Goal: Information Seeking & Learning: Learn about a topic

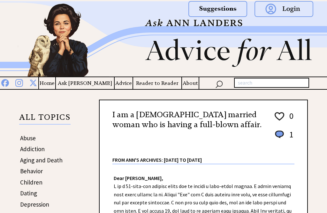
scroll to position [64, 0]
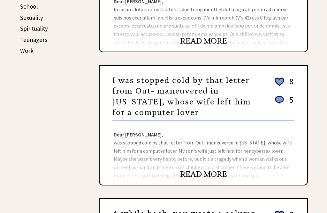
scroll to position [330, 0]
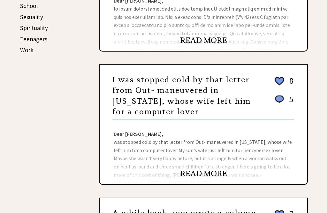
click at [194, 174] on link "READ MORE" at bounding box center [203, 173] width 47 height 10
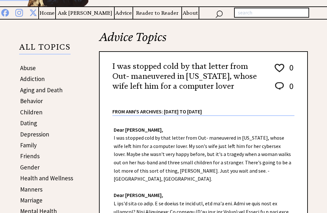
scroll to position [70, 0]
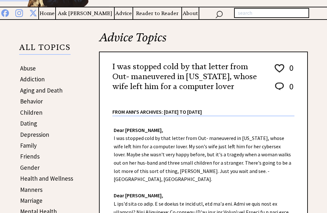
click at [23, 122] on link "Dating" at bounding box center [28, 123] width 17 height 8
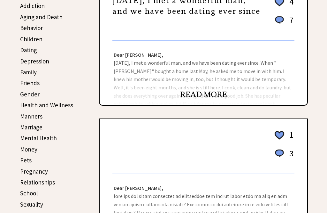
scroll to position [141, 0]
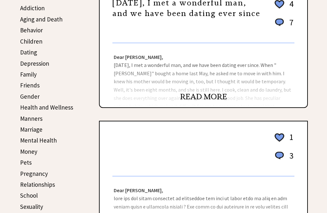
click at [28, 45] on link "Children" at bounding box center [31, 41] width 22 height 8
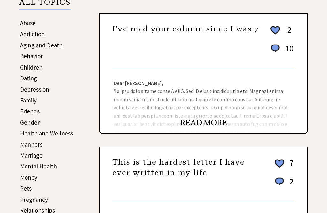
scroll to position [115, 0]
click at [26, 70] on link "Children" at bounding box center [31, 67] width 22 height 8
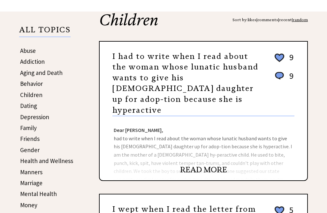
scroll to position [87, 0]
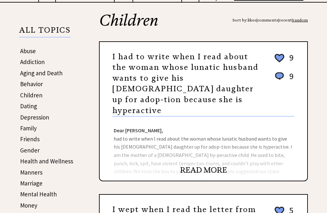
click at [191, 165] on link "READ MORE" at bounding box center [203, 170] width 47 height 10
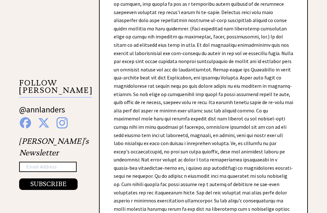
scroll to position [546, 0]
